Goal: Find specific page/section: Find specific page/section

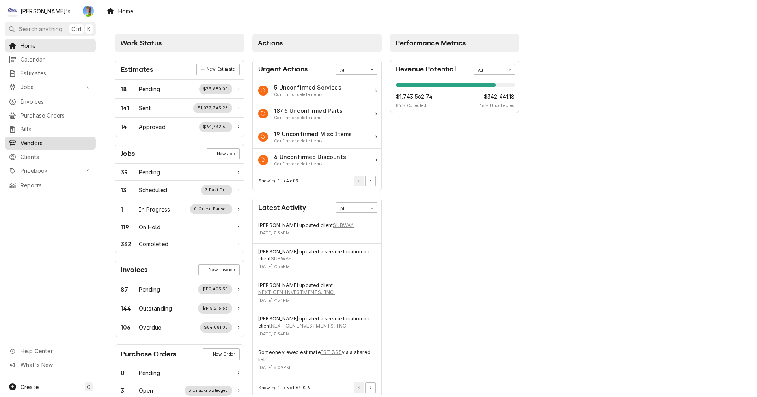
scroll to position [39, 0]
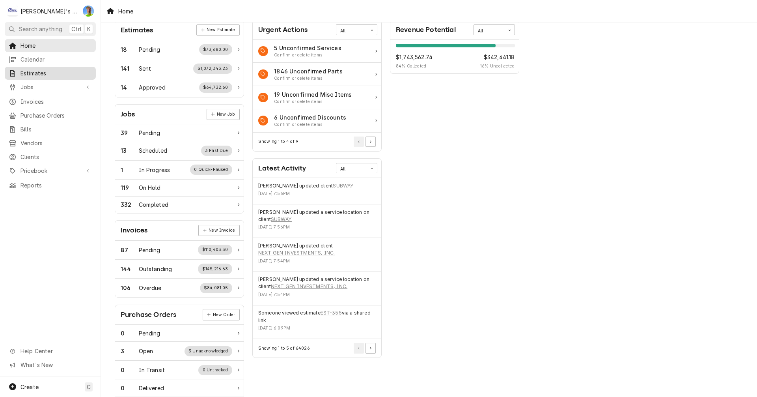
click at [37, 70] on span "Estimates" at bounding box center [56, 73] width 71 height 8
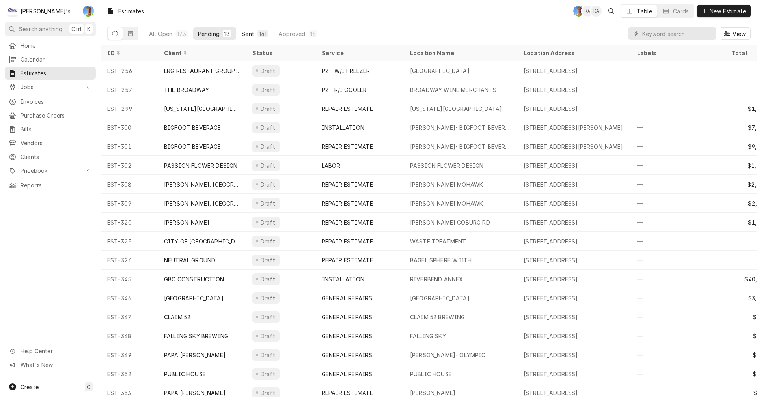
click at [248, 29] on button "Sent 141" at bounding box center [255, 33] width 36 height 13
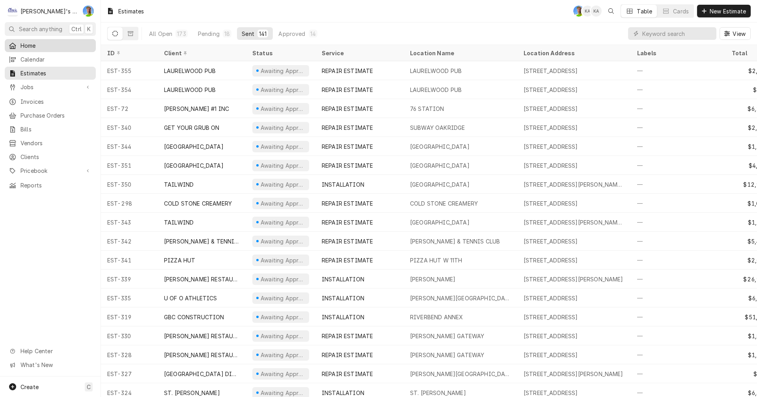
click at [23, 41] on span "Home" at bounding box center [56, 45] width 71 height 8
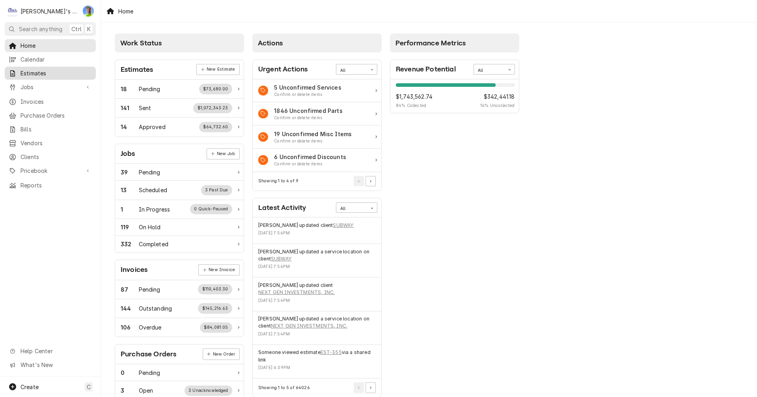
click at [42, 71] on span "Estimates" at bounding box center [56, 73] width 71 height 8
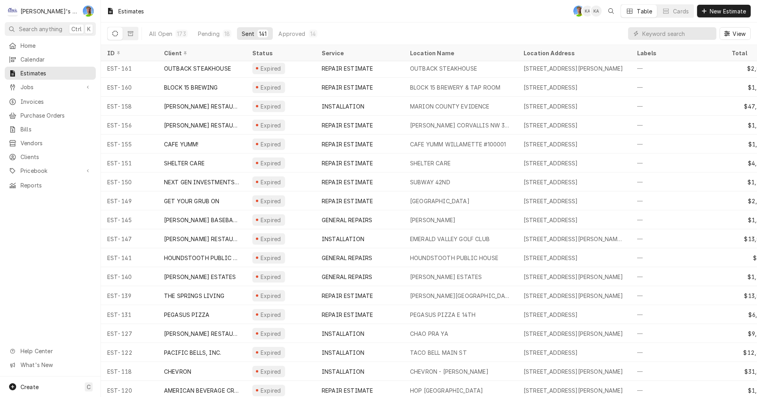
scroll to position [1668, 0]
click at [28, 45] on span "Home" at bounding box center [56, 45] width 71 height 8
